Goal: Book appointment/travel/reservation

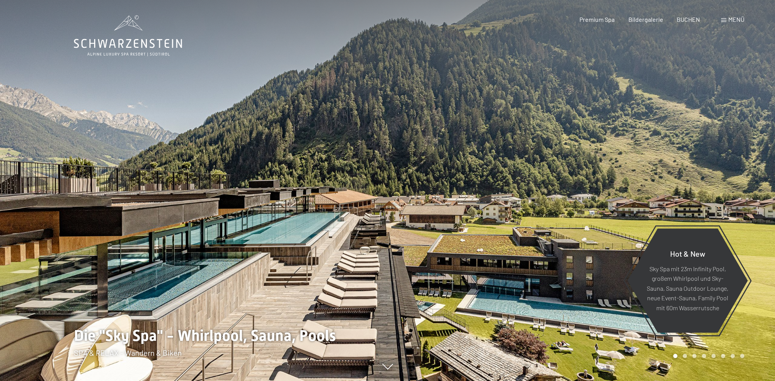
click at [726, 19] on span at bounding box center [723, 20] width 5 height 4
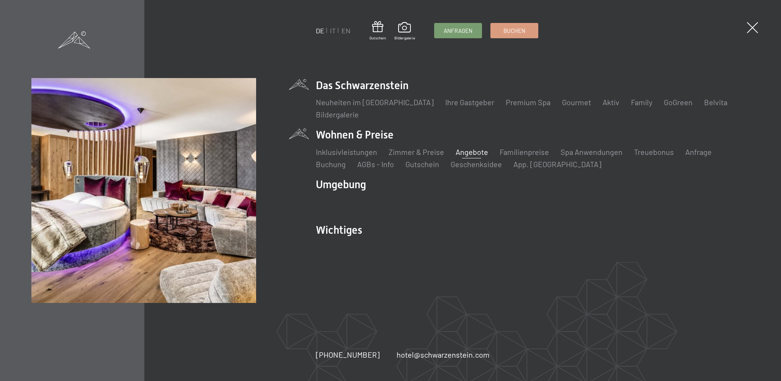
click at [472, 151] on link "Angebote" at bounding box center [472, 151] width 33 height 9
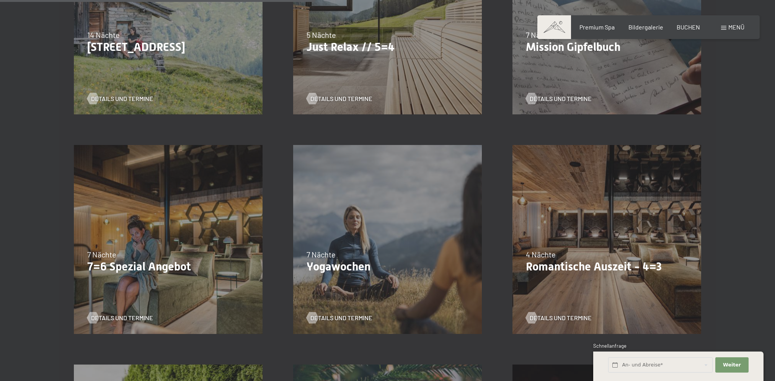
scroll to position [613, 0]
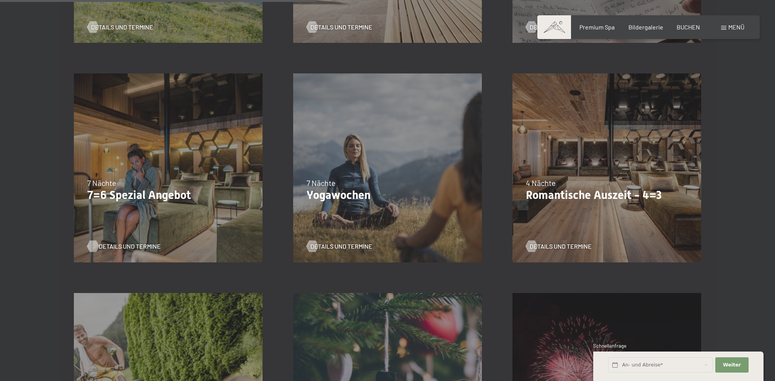
click at [110, 242] on span "Details und Termine" at bounding box center [130, 246] width 62 height 8
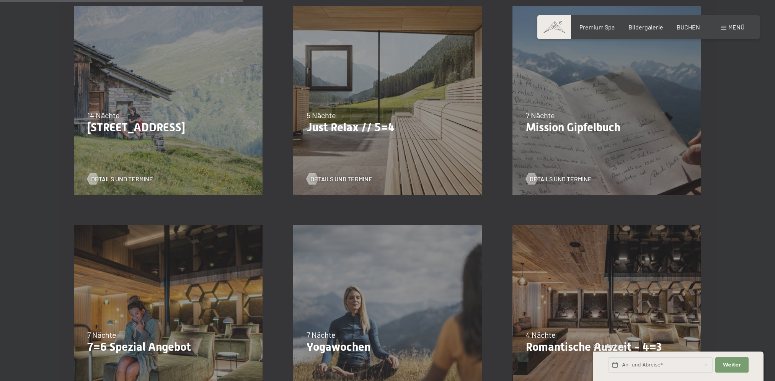
scroll to position [459, 0]
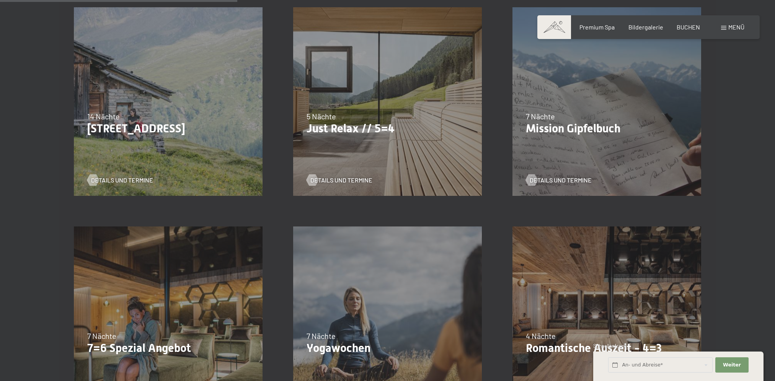
click at [365, 82] on div "07.09.–[DATE] 21.12.–[DATE] 11.01.–[DATE] 08.03.–[DATE] 08.11.–[DATE] 13.12.–[D…" at bounding box center [387, 101] width 219 height 219
click at [337, 183] on span "Details und Termine" at bounding box center [349, 180] width 62 height 8
